Goal: Navigation & Orientation: Find specific page/section

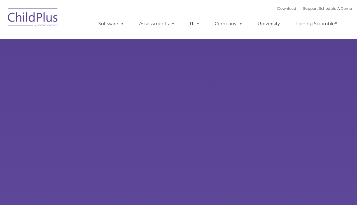
select select "MEDIUM"
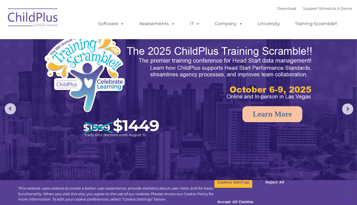
click at [40, 20] on img at bounding box center [33, 18] width 56 height 28
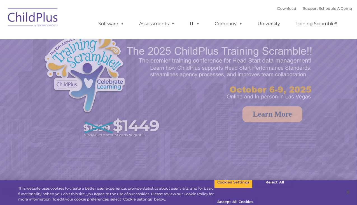
select select "MEDIUM"
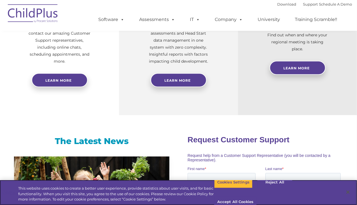
scroll to position [232, 0]
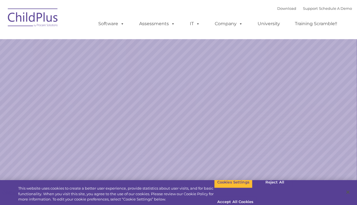
select select "MEDIUM"
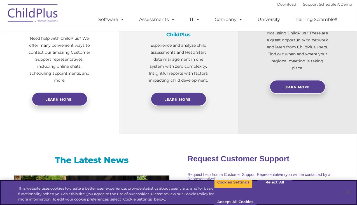
scroll to position [251, 0]
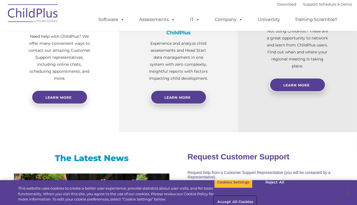
click at [256, 197] on button "Accept All Cookies" at bounding box center [235, 203] width 42 height 12
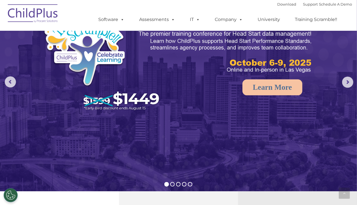
scroll to position [0, 0]
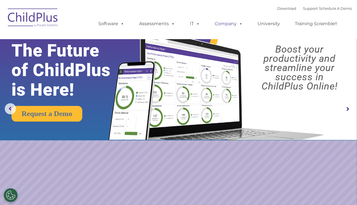
click at [234, 26] on link "Company" at bounding box center [228, 23] width 39 height 11
click at [263, 23] on link "University" at bounding box center [269, 23] width 34 height 11
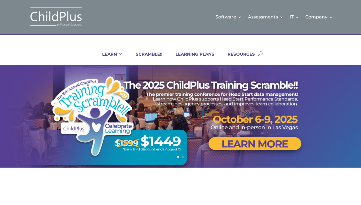
click at [58, 20] on img at bounding box center [56, 17] width 56 height 20
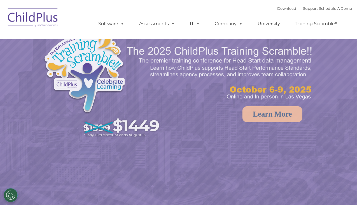
select select "MEDIUM"
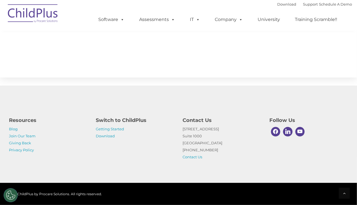
scroll to position [640, 0]
click at [104, 137] on link "Download" at bounding box center [105, 136] width 19 height 4
